Goal: Communication & Community: Answer question/provide support

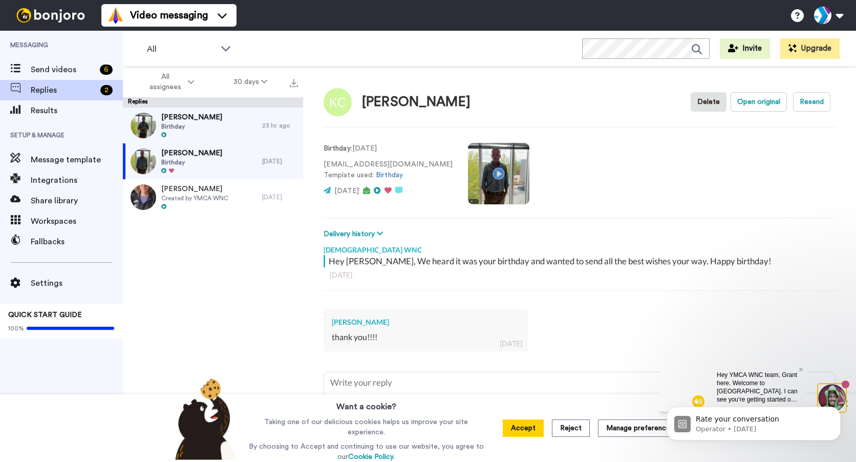
click at [468, 174] on video at bounding box center [498, 173] width 61 height 61
click at [210, 120] on div "Dawn Smith Birthday" at bounding box center [192, 126] width 139 height 36
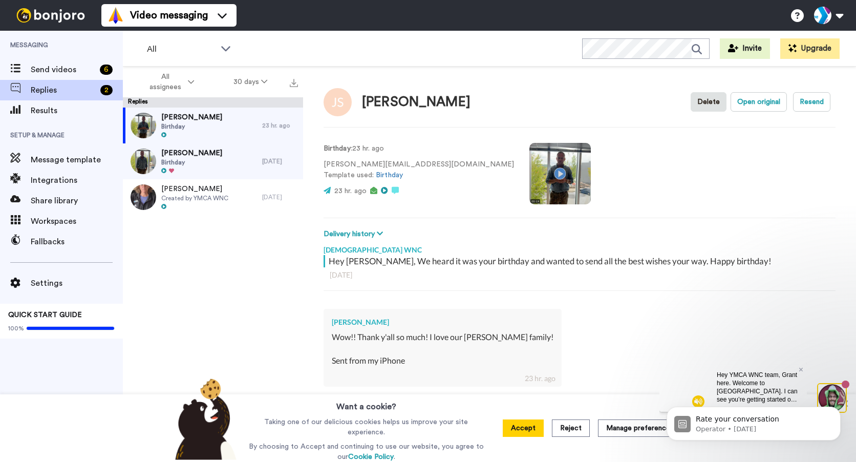
click at [530, 171] on video at bounding box center [560, 173] width 61 height 61
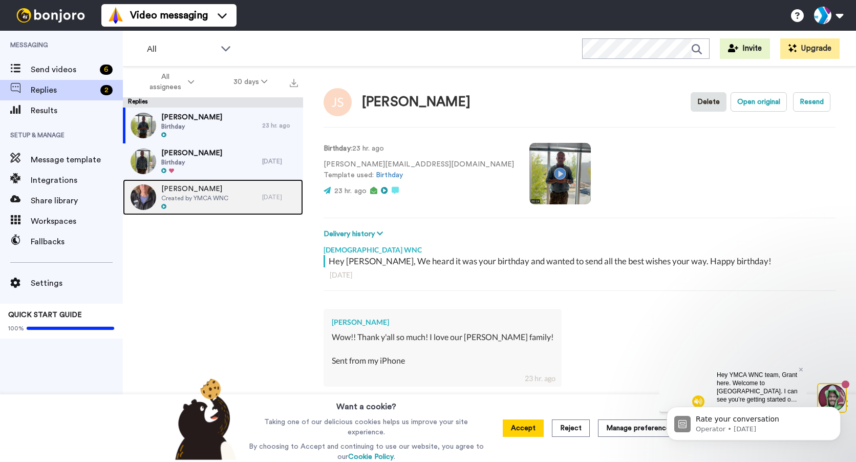
click at [208, 192] on span "[PERSON_NAME]" at bounding box center [194, 189] width 67 height 10
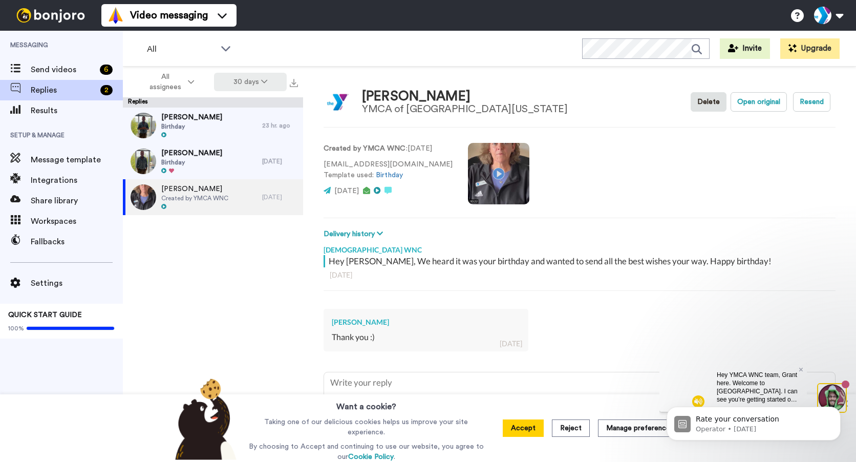
click at [253, 75] on button "30 days" at bounding box center [250, 82] width 73 height 18
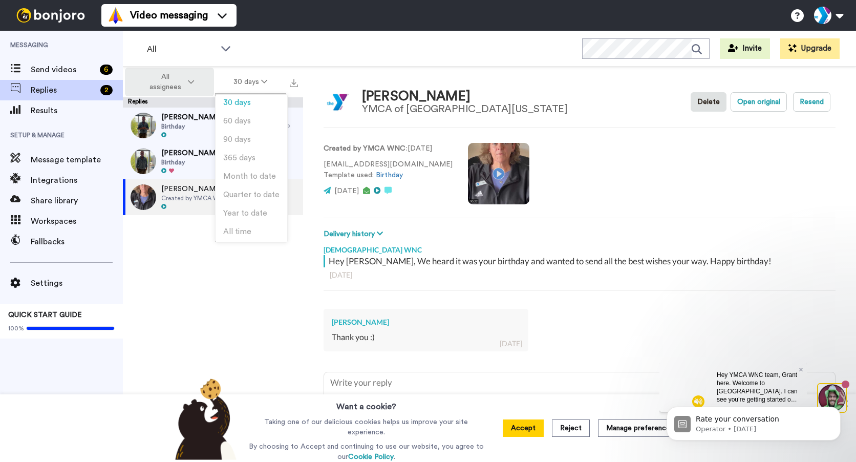
click at [189, 80] on icon at bounding box center [191, 81] width 6 height 7
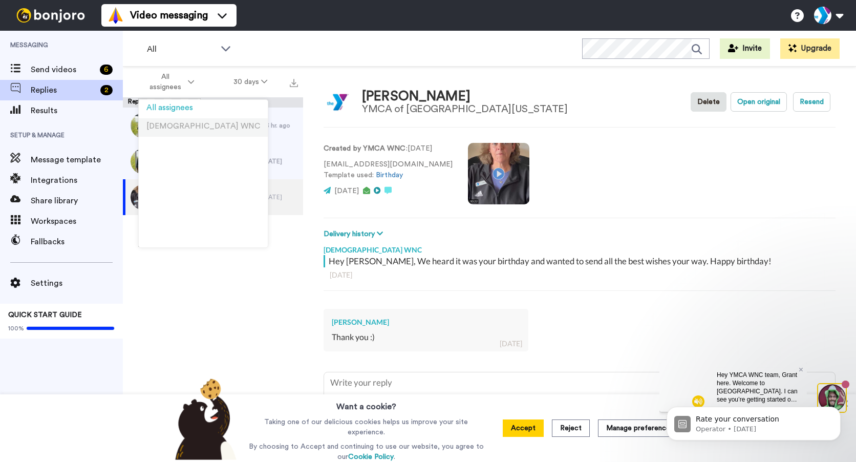
click at [177, 129] on span "[DEMOGRAPHIC_DATA] WNC" at bounding box center [203, 126] width 114 height 8
type textarea "x"
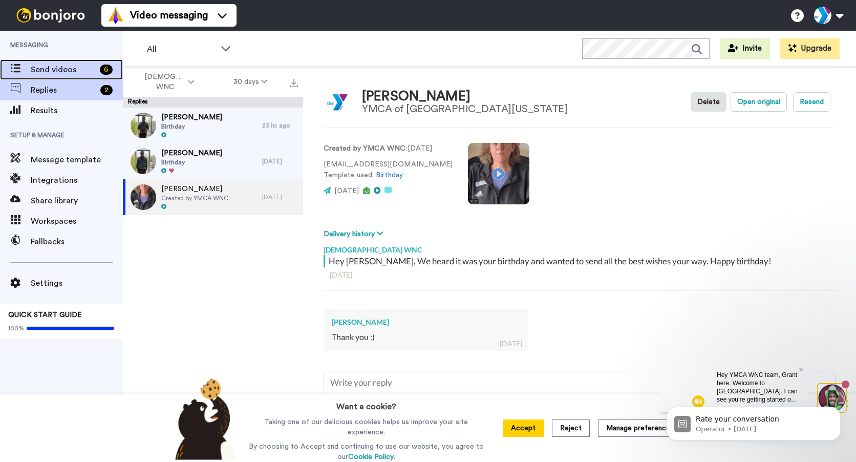
click at [66, 67] on span "Send videos" at bounding box center [63, 70] width 65 height 12
